Goal: Register for event/course

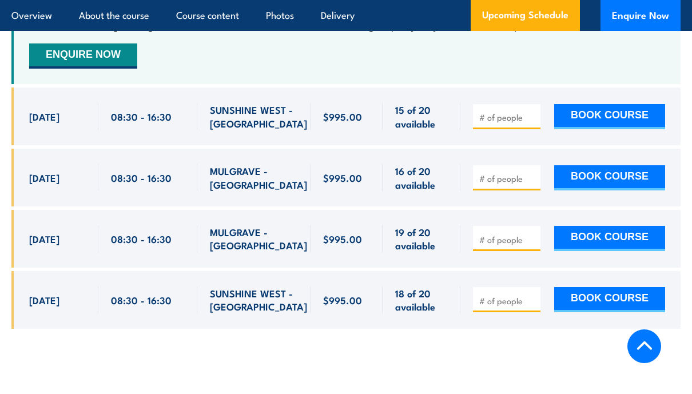
scroll to position [2194, 0]
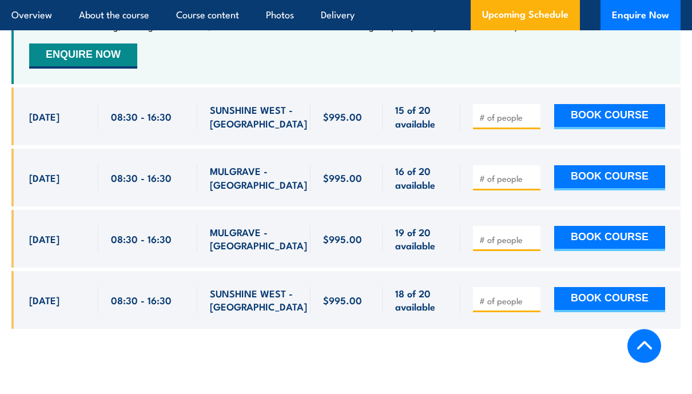
click at [249, 165] on span "MULGRAVE - [GEOGRAPHIC_DATA]" at bounding box center [258, 178] width 97 height 27
click at [293, 165] on div "MULGRAVE - [GEOGRAPHIC_DATA]" at bounding box center [253, 178] width 87 height 27
click at [405, 172] on span "16 of 20 available" at bounding box center [421, 178] width 53 height 27
click at [336, 171] on div "$995.00" at bounding box center [346, 178] width 47 height 27
click at [59, 172] on span "[DATE]" at bounding box center [44, 178] width 30 height 13
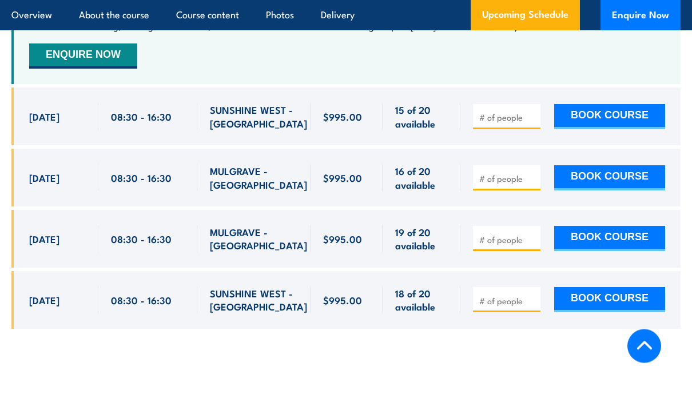
click at [59, 172] on span "[DATE]" at bounding box center [44, 178] width 30 height 13
click at [66, 177] on div "[DATE] 08:30 - 08:30" at bounding box center [54, 178] width 87 height 58
click at [49, 233] on span "[DATE]" at bounding box center [44, 239] width 30 height 13
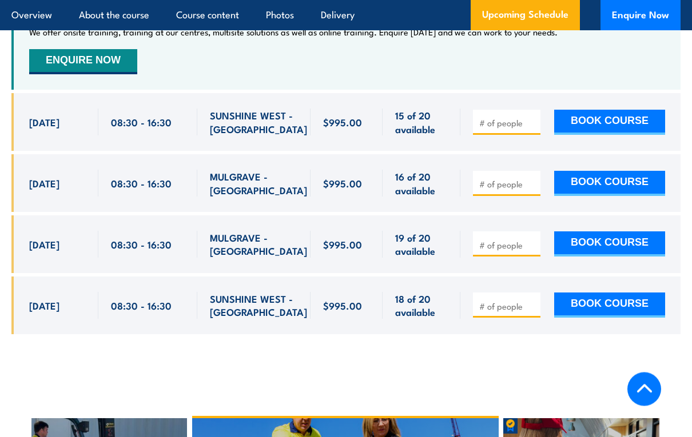
scroll to position [2188, 0]
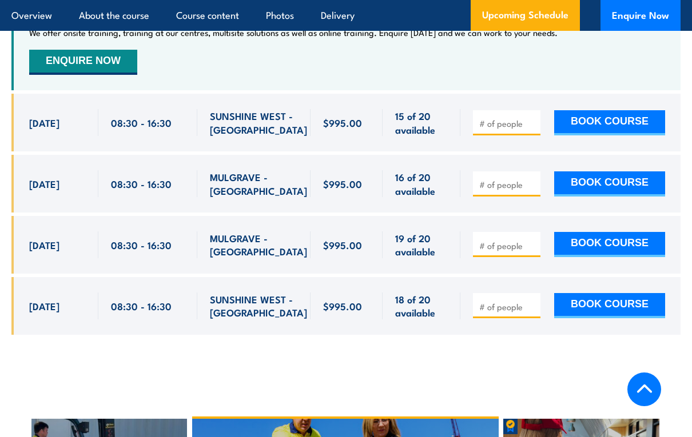
click at [54, 116] on span "[DATE]" at bounding box center [44, 122] width 30 height 13
click at [39, 177] on span "[DATE]" at bounding box center [44, 183] width 30 height 13
click at [50, 177] on span "[DATE]" at bounding box center [44, 183] width 30 height 13
click at [49, 177] on span "[DATE]" at bounding box center [44, 183] width 30 height 13
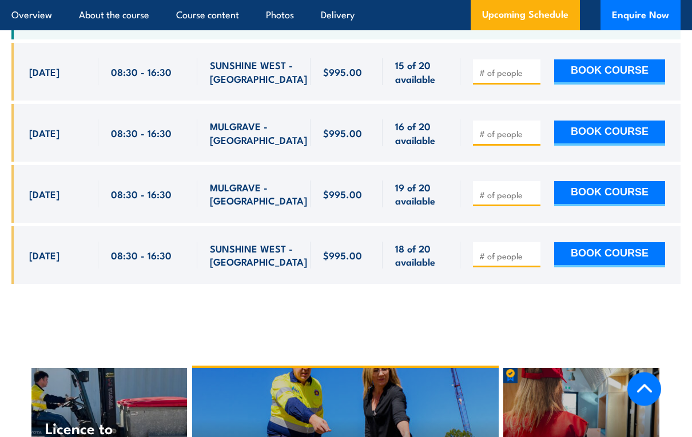
scroll to position [2241, 0]
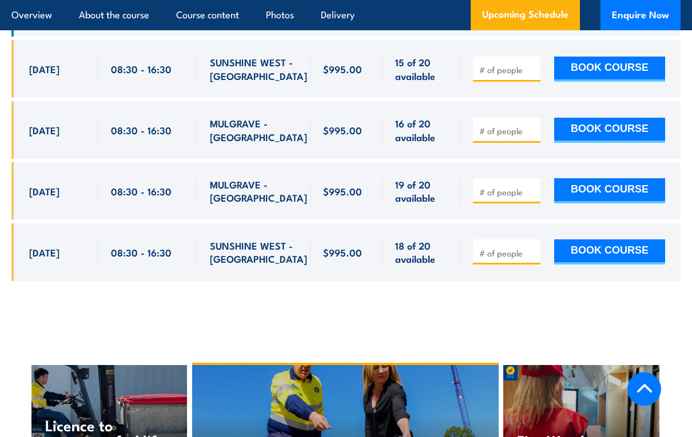
click at [46, 246] on span "[DATE]" at bounding box center [44, 252] width 30 height 13
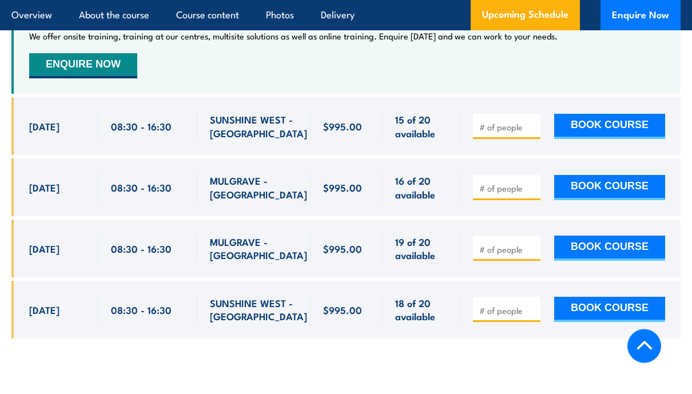
scroll to position [2185, 0]
